Goal: Transaction & Acquisition: Purchase product/service

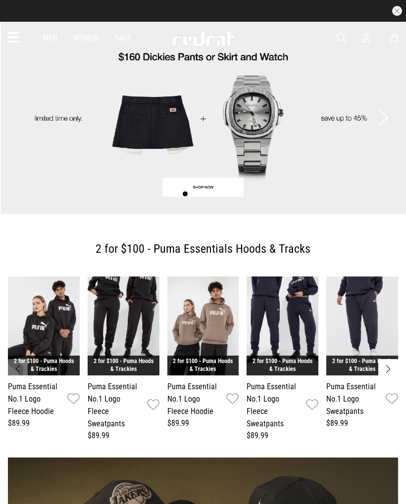
click at [14, 36] on icon at bounding box center [13, 38] width 12 height 16
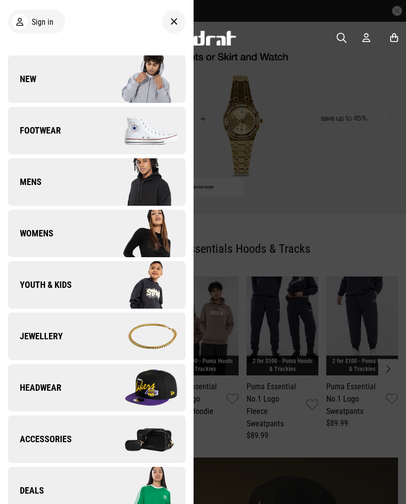
click at [152, 394] on img at bounding box center [140, 387] width 89 height 49
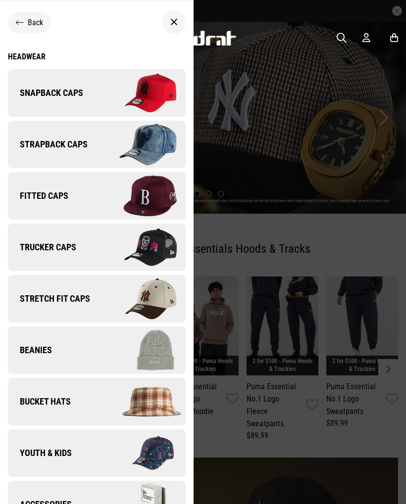
click at [147, 88] on img at bounding box center [140, 92] width 89 height 49
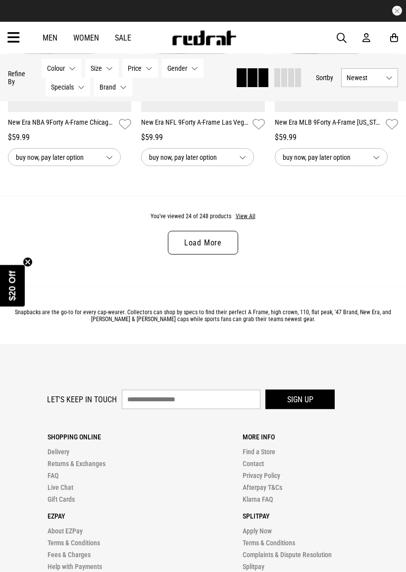
click at [226, 255] on link "Load More" at bounding box center [203, 243] width 70 height 24
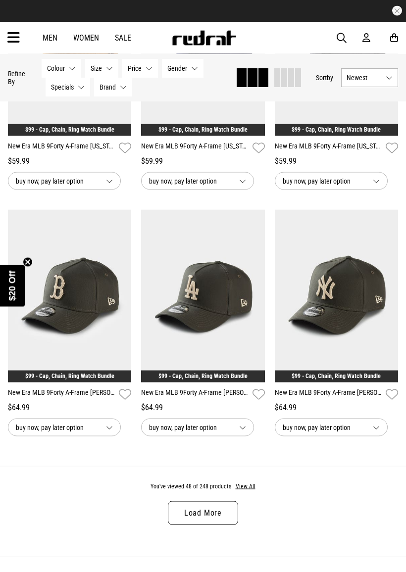
scroll to position [3726, 0]
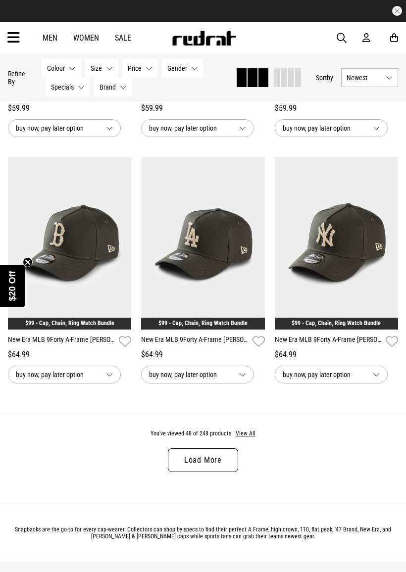
click at [189, 472] on link "Load More" at bounding box center [203, 460] width 70 height 24
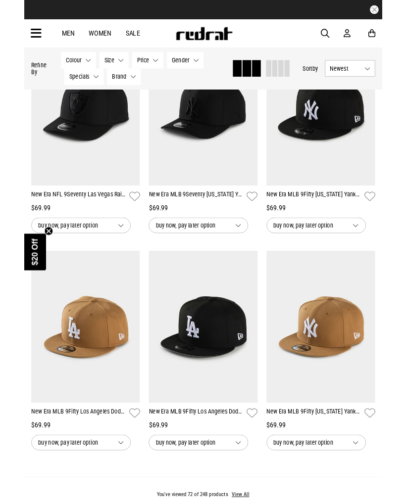
scroll to position [5569, 0]
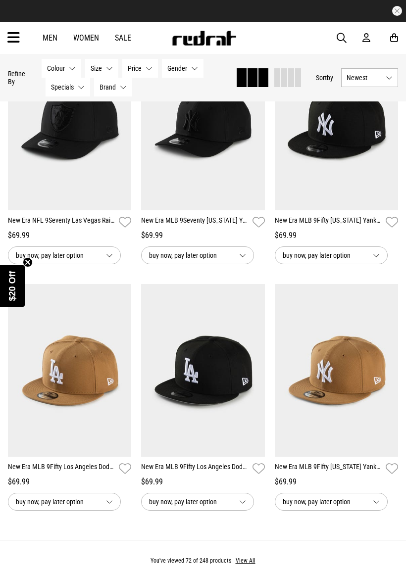
click at [314, 230] on link "New Era MLB 9Fifty New York Yankees World Series Snapback Cap" at bounding box center [328, 222] width 107 height 14
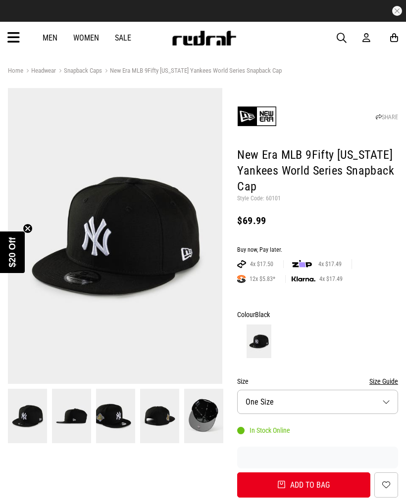
click at [121, 424] on img at bounding box center [115, 416] width 39 height 54
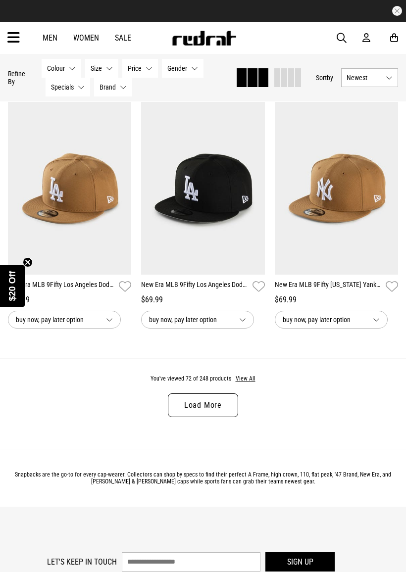
click at [191, 417] on link "Load More" at bounding box center [203, 405] width 70 height 24
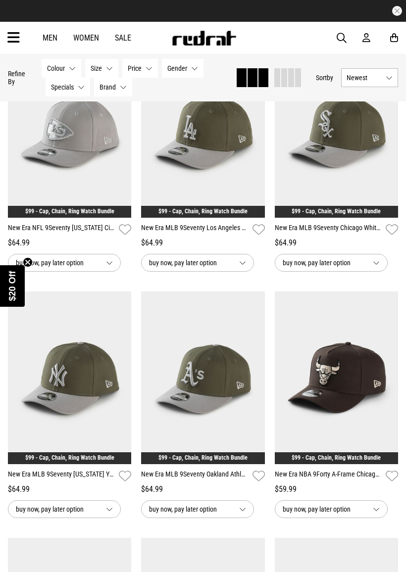
scroll to position [2934, 0]
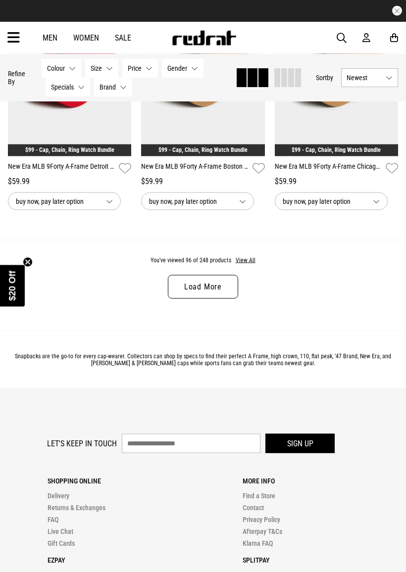
click at [232, 299] on link "Load More" at bounding box center [203, 287] width 70 height 24
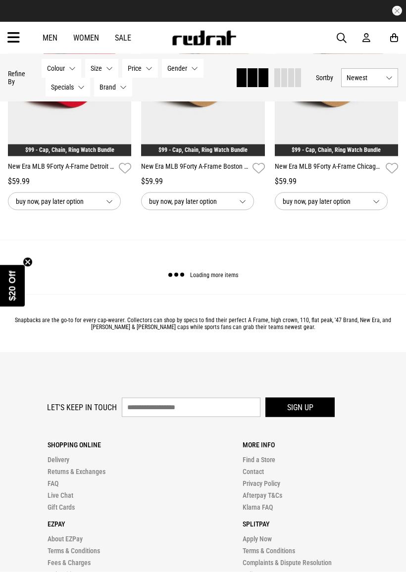
scroll to position [3955, 0]
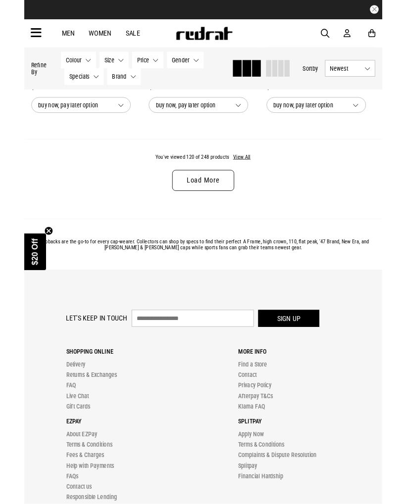
scroll to position [5904, 0]
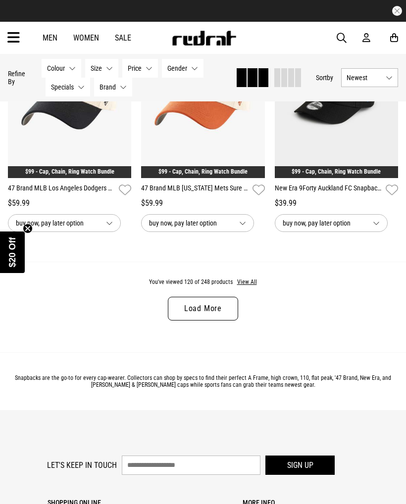
click at [211, 321] on link "Load More" at bounding box center [203, 309] width 70 height 24
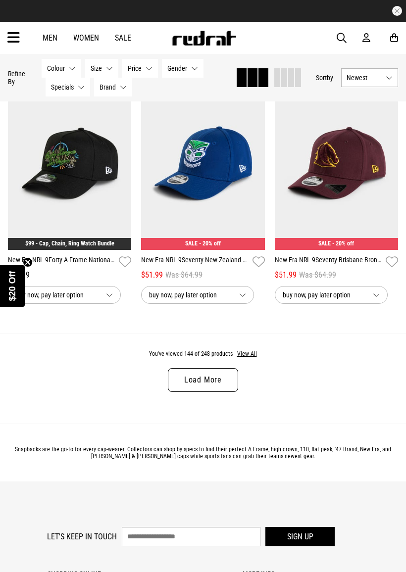
scroll to position [7804, 0]
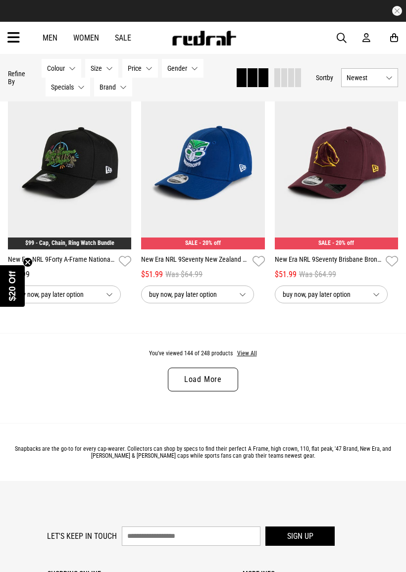
click at [190, 391] on link "Load More" at bounding box center [203, 380] width 70 height 24
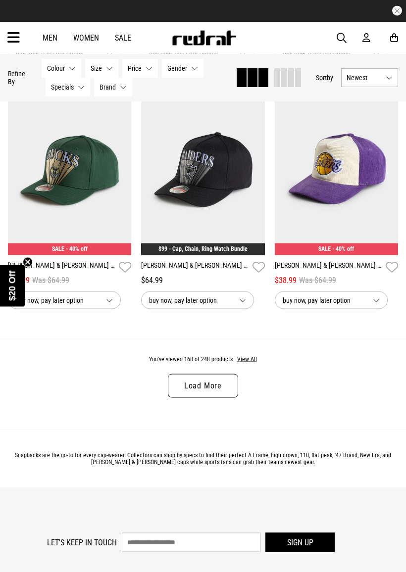
click at [182, 398] on link "Load More" at bounding box center [203, 386] width 70 height 24
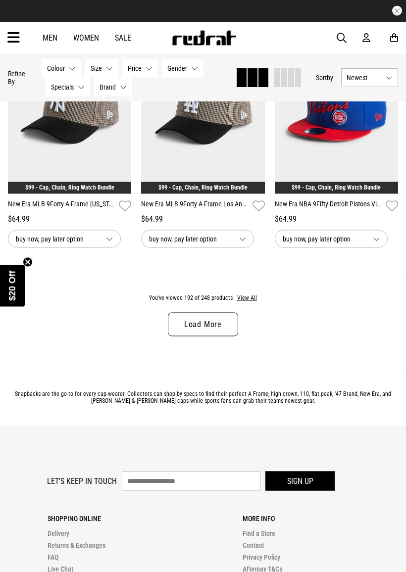
click at [199, 336] on link "Load More" at bounding box center [203, 325] width 70 height 24
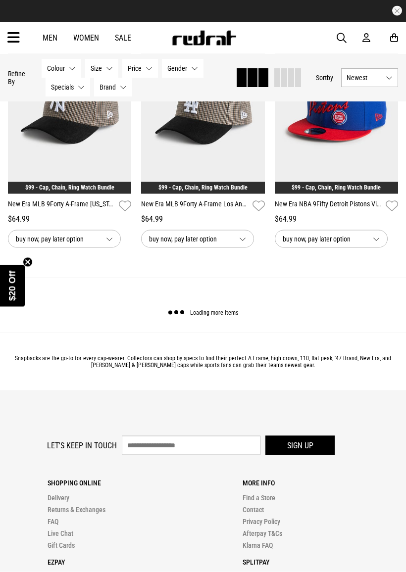
scroll to position [11802, 0]
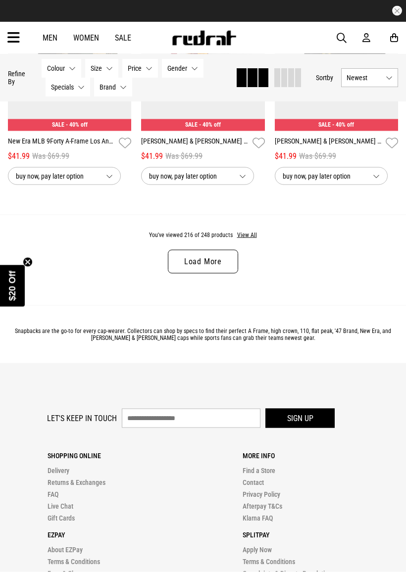
scroll to position [13844, 0]
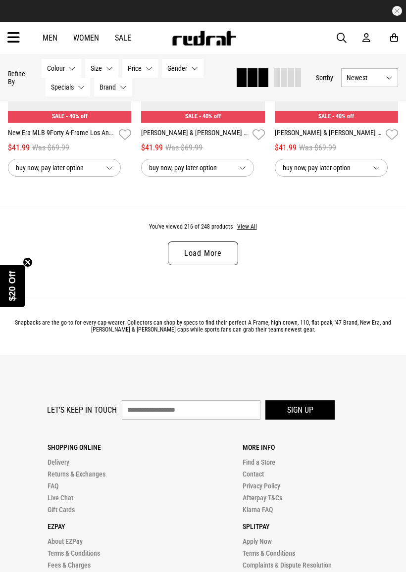
click at [225, 265] on link "Load More" at bounding box center [203, 253] width 70 height 24
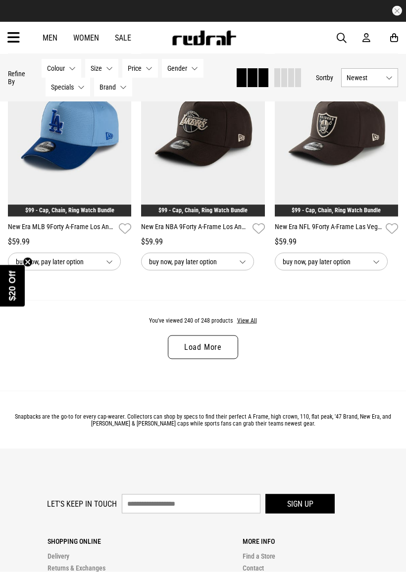
scroll to position [15756, 0]
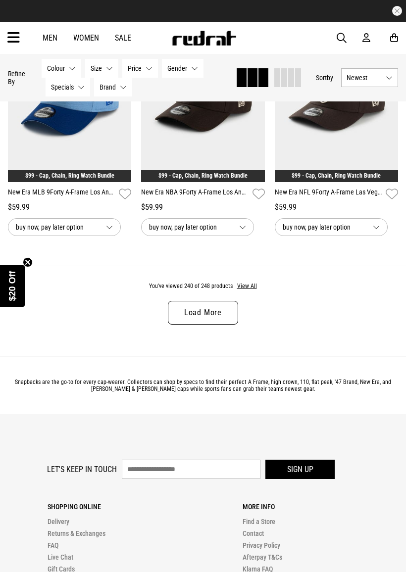
click at [196, 325] on link "Load More" at bounding box center [203, 313] width 70 height 24
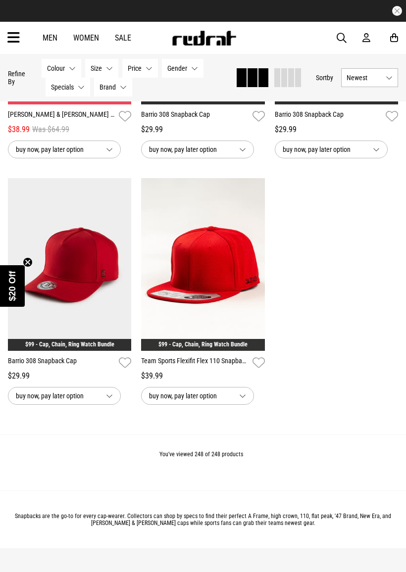
scroll to position [16465, 0]
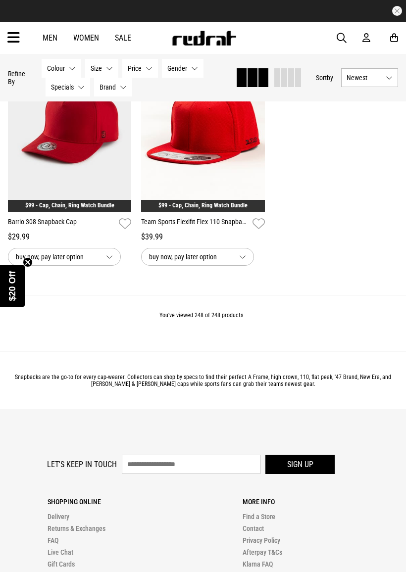
click at [18, 33] on icon at bounding box center [13, 38] width 12 height 16
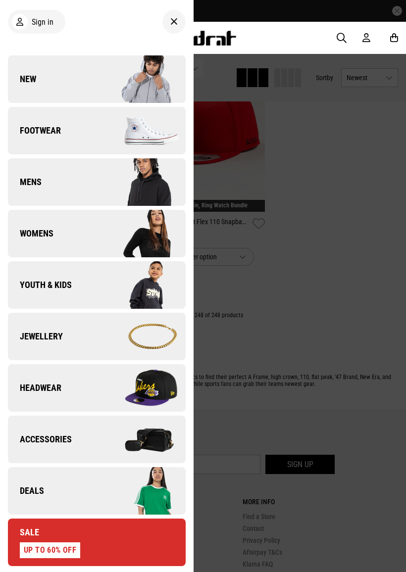
click at [148, 387] on img at bounding box center [140, 387] width 89 height 49
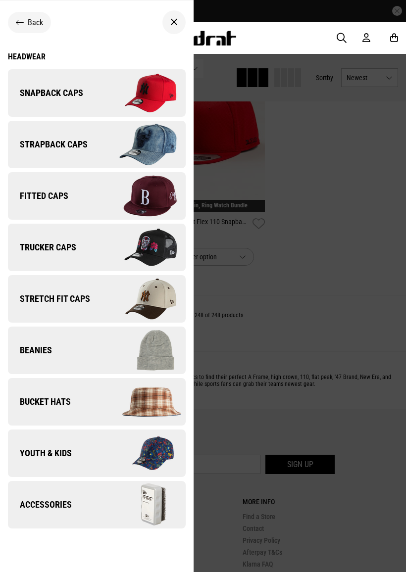
click at [164, 149] on img at bounding box center [140, 144] width 89 height 49
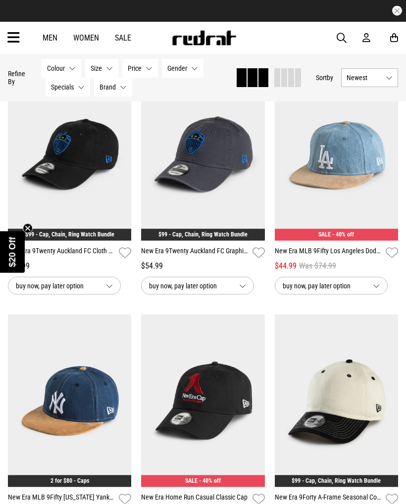
scroll to position [1088, 0]
